Goal: Obtain resource: Obtain resource

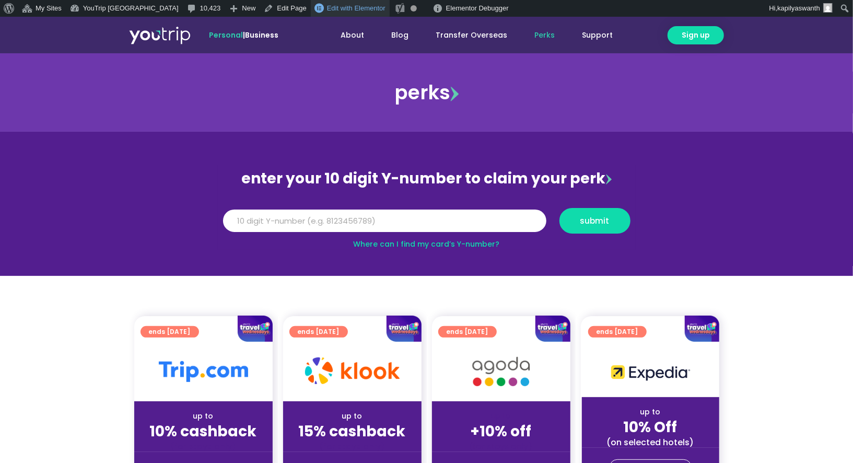
click at [328, 6] on span "Edit with Elementor" at bounding box center [356, 8] width 58 height 8
click at [315, 225] on input "Y Number" at bounding box center [384, 220] width 323 height 23
type input "8999999999"
click at [559, 208] on button "submit" at bounding box center [594, 221] width 71 height 26
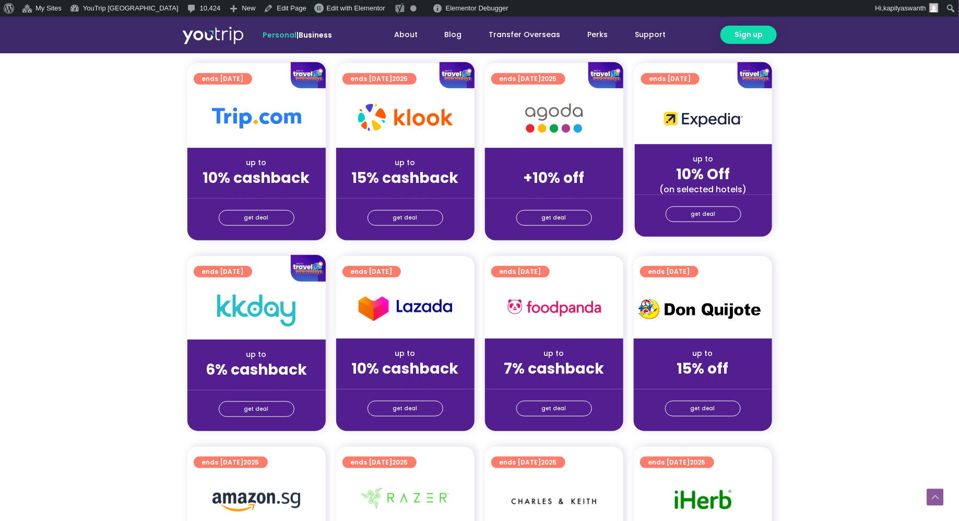
scroll to position [240, 0]
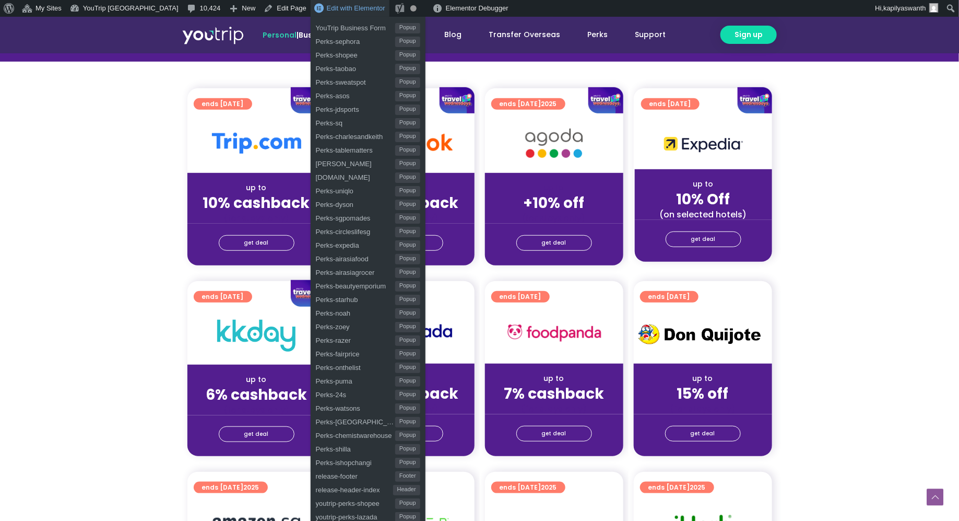
click at [327, 6] on span "Edit with Elementor" at bounding box center [356, 8] width 58 height 8
